Goal: Task Accomplishment & Management: Complete application form

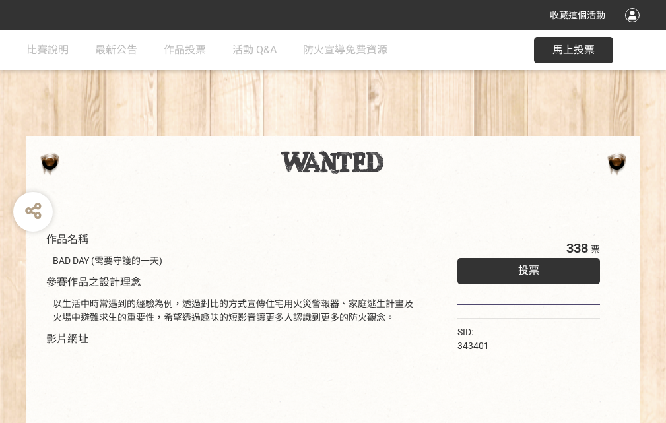
click at [635, 28] on div "收藏這個活動" at bounding box center [333, 15] width 666 height 30
click at [413, 130] on div "作品名稱 BAD DAY (需要守護的一天) 參賽作品之設計理念 以生活中時常遇到的經驗為例，透過對比的方式宣傳住宅用火災警報器、家庭逃生計畫及火場中避難求生…" at bounding box center [333, 307] width 666 height 555
click at [526, 268] on span "投票" at bounding box center [529, 270] width 21 height 13
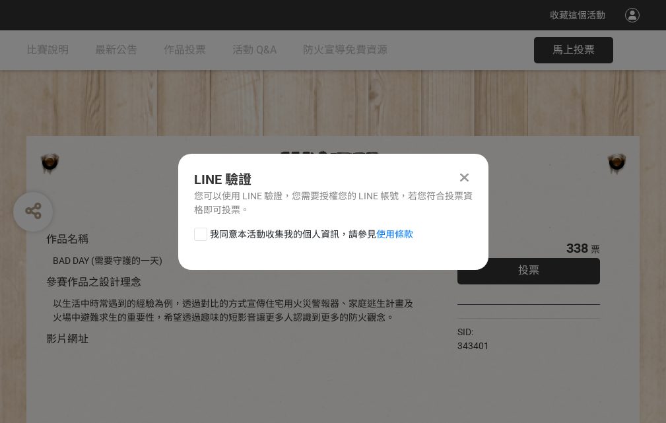
click at [199, 232] on div at bounding box center [200, 234] width 13 height 13
checkbox input "true"
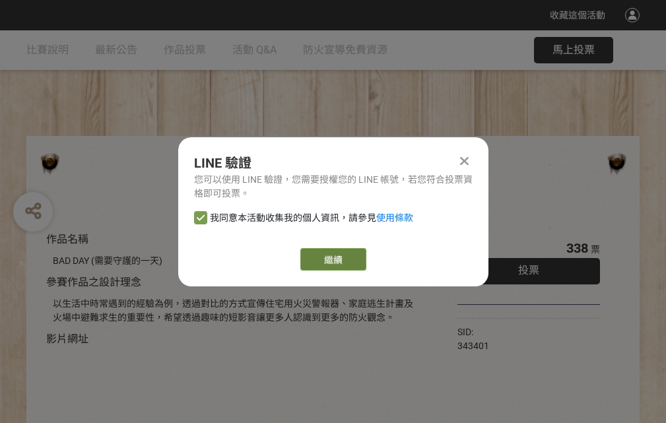
click at [332, 260] on link "繼續" at bounding box center [334, 259] width 66 height 22
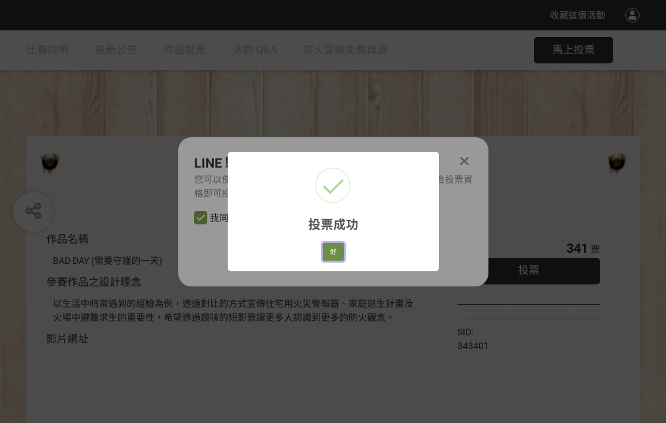
click at [330, 250] on button "好" at bounding box center [333, 252] width 21 height 18
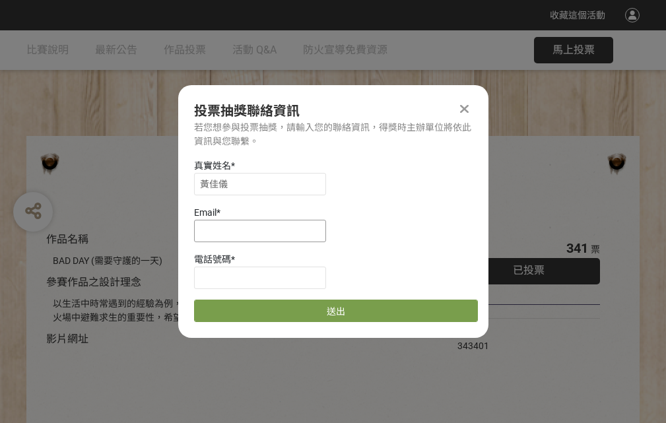
click at [264, 231] on input at bounding box center [260, 231] width 132 height 22
type input "[EMAIL_ADDRESS][DOMAIN_NAME]"
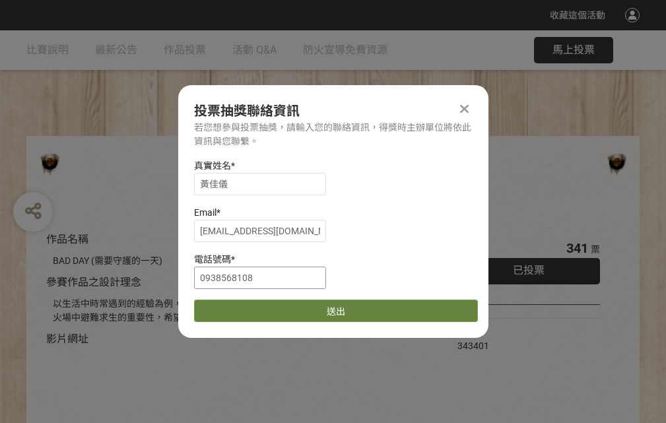
type input "0938568108"
click at [232, 306] on button "送出" at bounding box center [336, 311] width 284 height 22
